Goal: Information Seeking & Learning: Learn about a topic

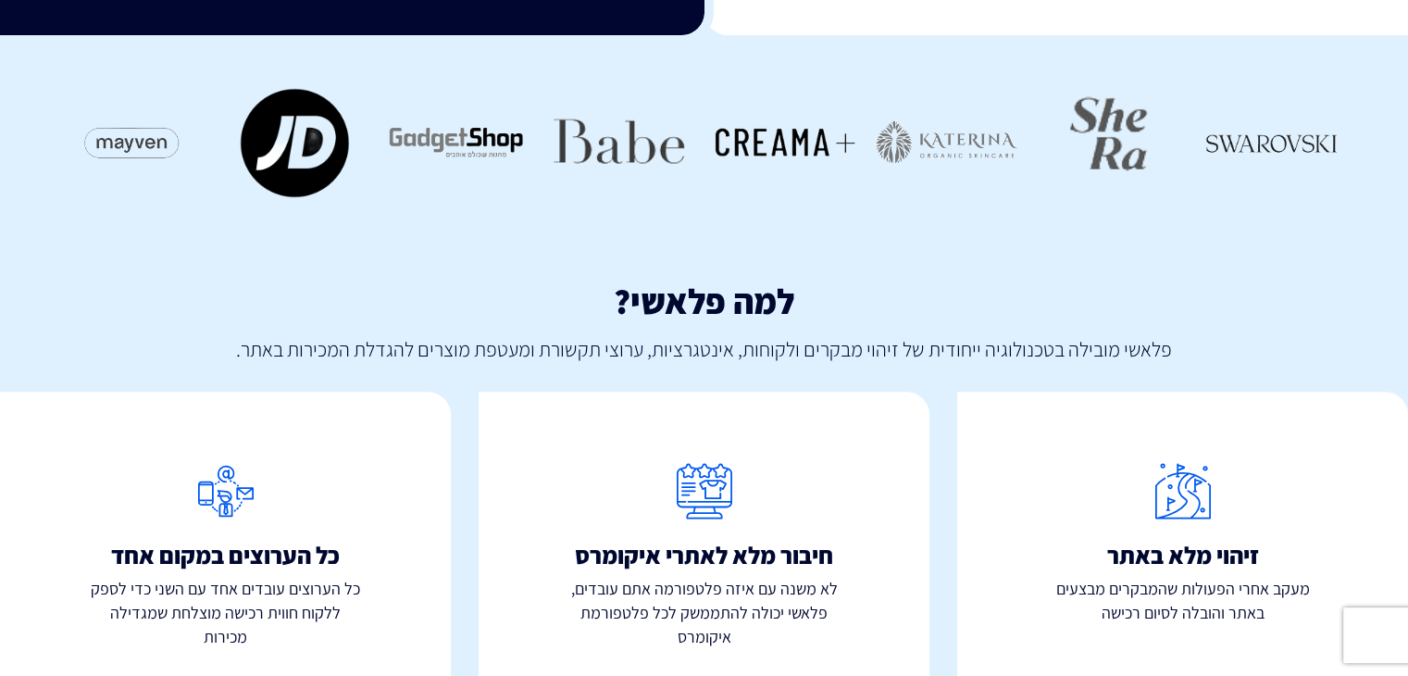
scroll to position [917, 0]
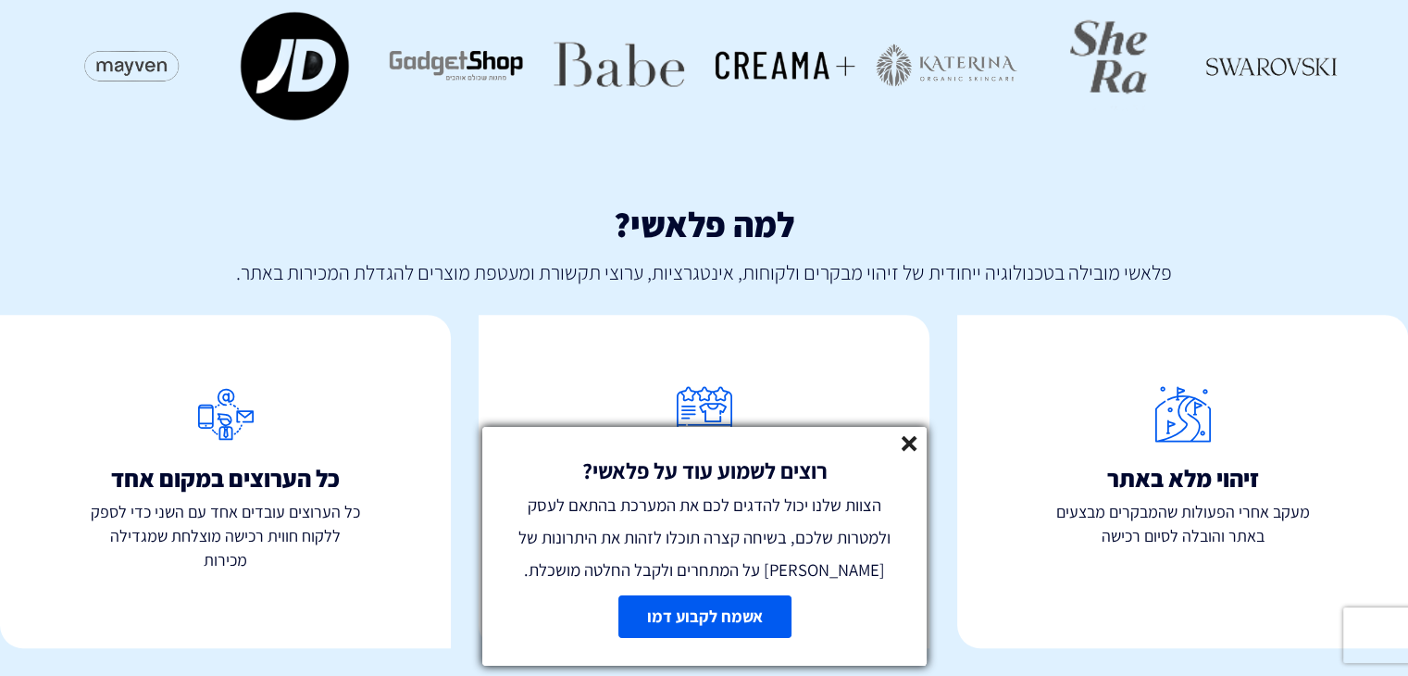
click at [909, 446] on icon at bounding box center [910, 444] width 16 height 16
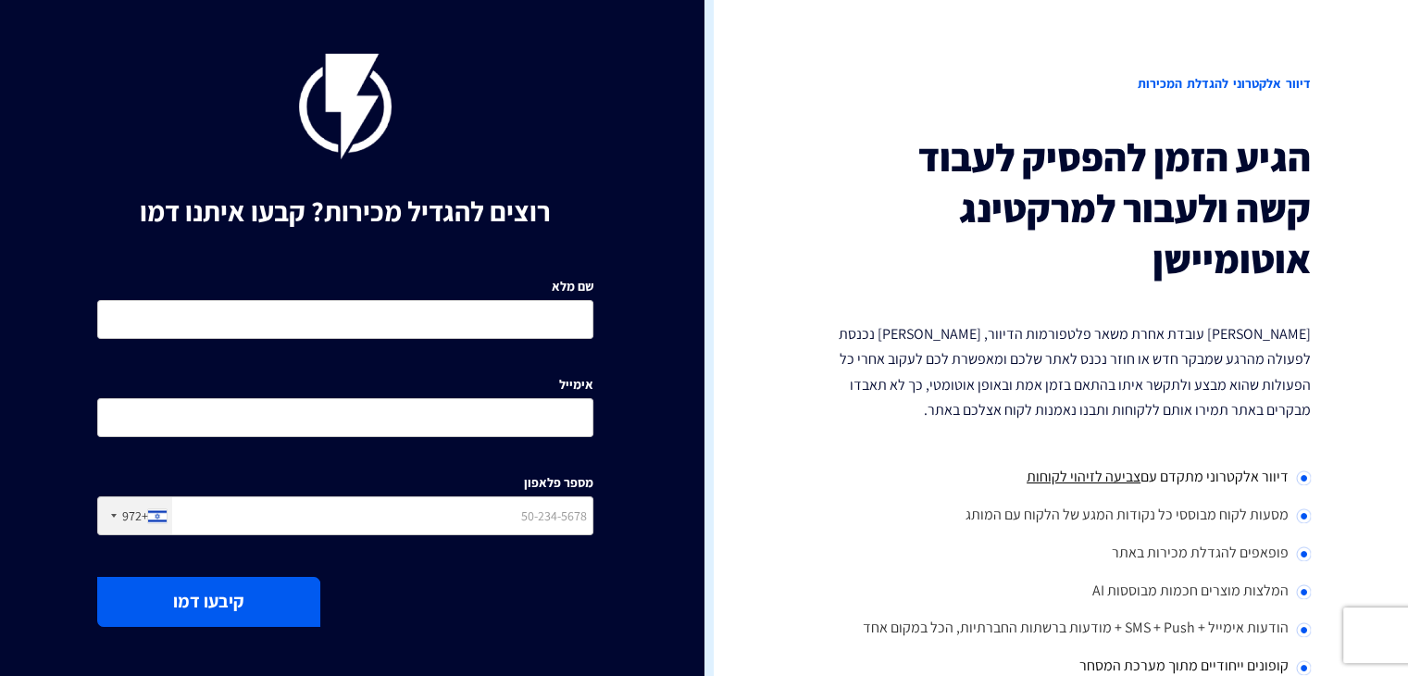
scroll to position [0, 0]
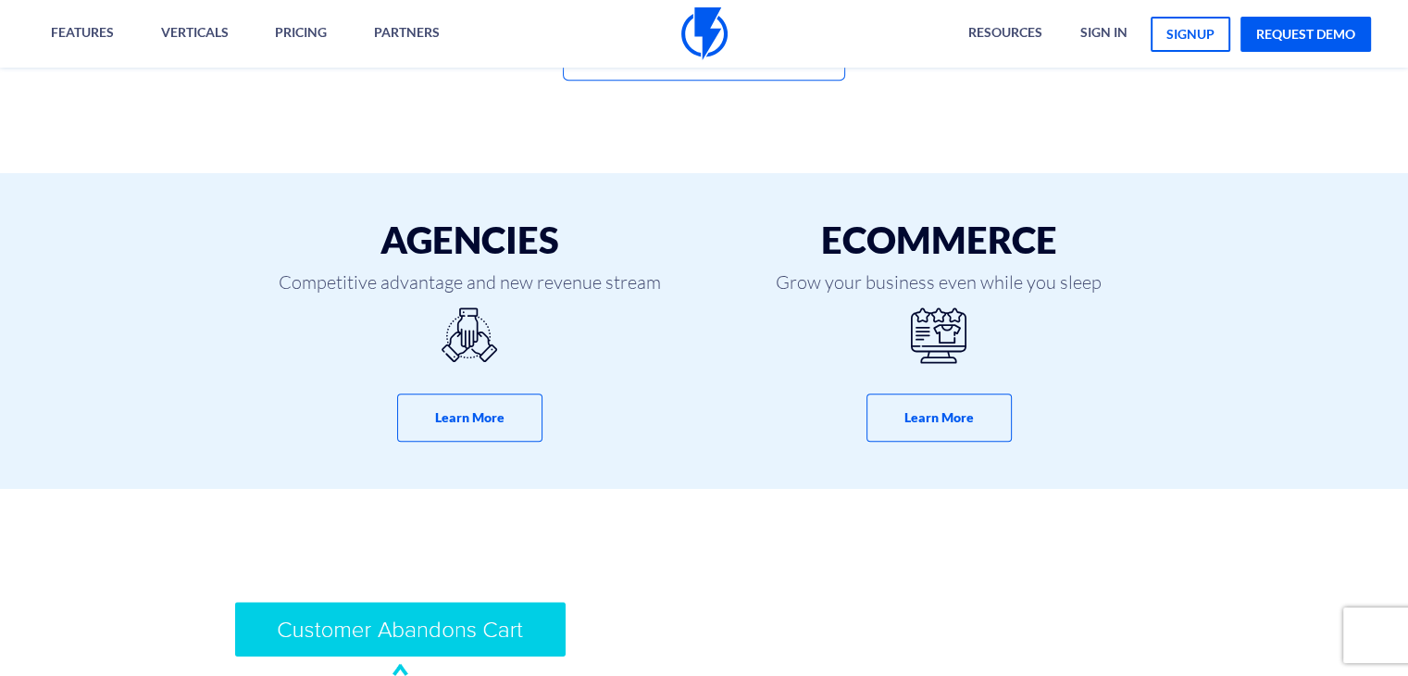
scroll to position [1111, 0]
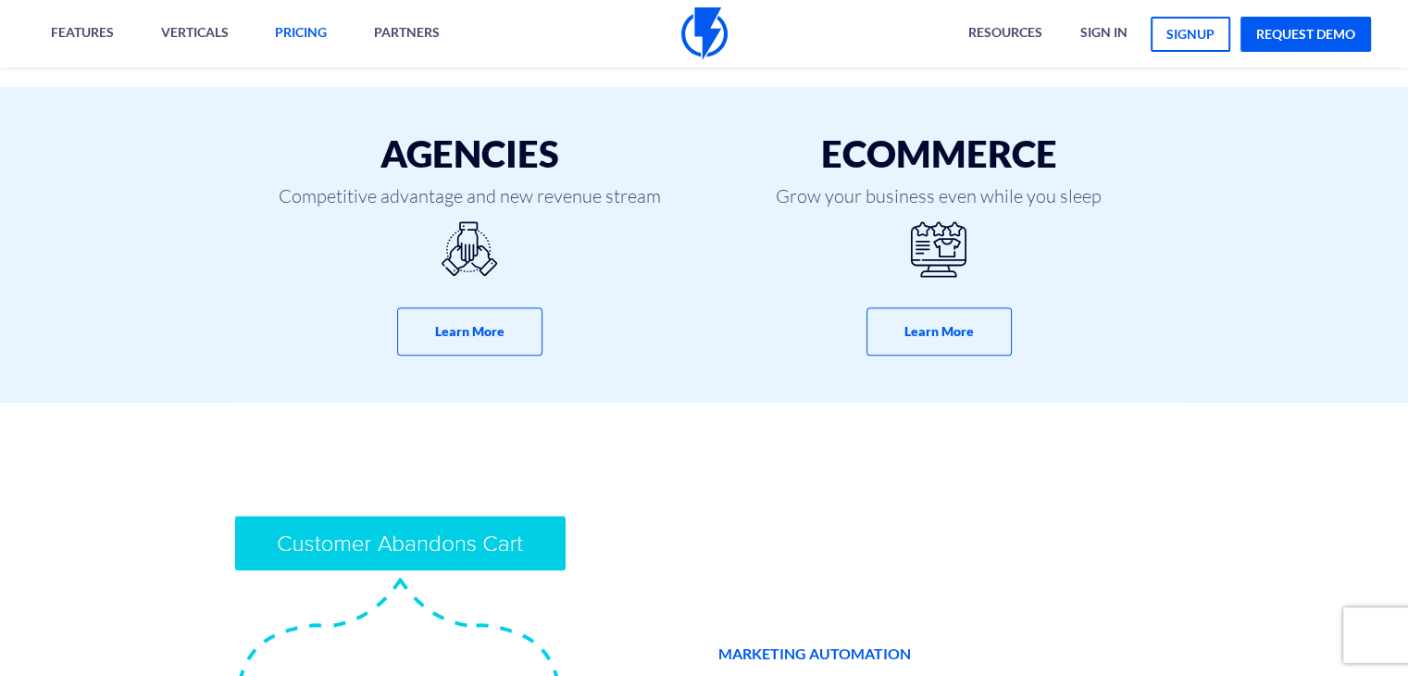
click at [296, 38] on link "pricing" at bounding box center [301, 34] width 80 height 68
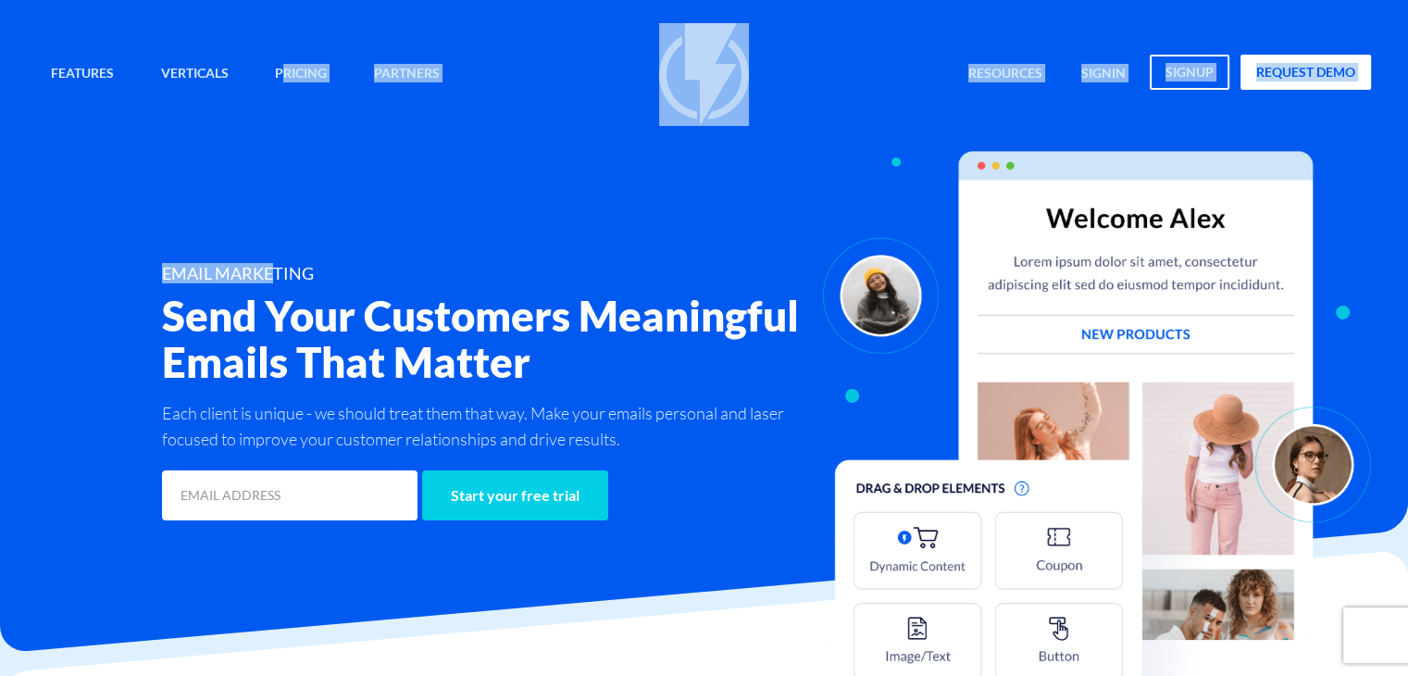
drag, startPoint x: 278, startPoint y: 208, endPoint x: 264, endPoint y: 143, distance: 67.2
click at [265, 147] on div "Features Marketing Automation Convert, Enagage And Retain Your Customers Email …" at bounding box center [704, 274] width 1362 height 502
